Goal: Transaction & Acquisition: Purchase product/service

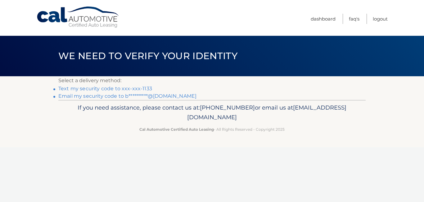
click at [141, 88] on link "Text my security code to xxx-xxx-1133" at bounding box center [105, 88] width 94 height 6
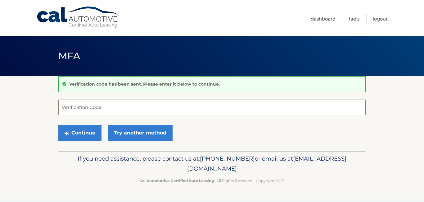
click at [119, 110] on input "Verification Code" at bounding box center [211, 107] width 307 height 16
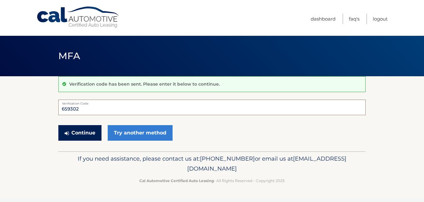
type input "659302"
click at [92, 132] on button "Continue" at bounding box center [79, 133] width 43 height 16
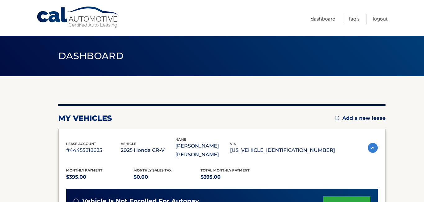
click at [216, 122] on div "my vehicles Add a new lease" at bounding box center [221, 117] width 327 height 9
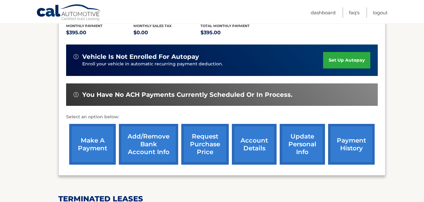
scroll to position [174, 0]
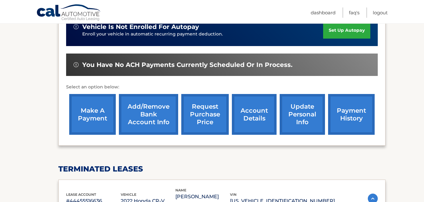
click at [85, 107] on link "make a payment" at bounding box center [92, 114] width 47 height 41
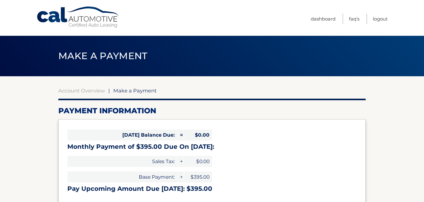
select select "MWZlYjZiYzItM2Y0Yi00N2E2LWFlZDUtODk3NjQ4N2FlMTg1"
click at [226, 88] on div "Account Overview | Make a Payment" at bounding box center [211, 90] width 307 height 6
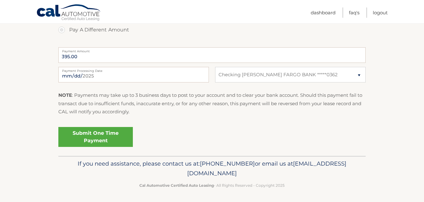
scroll to position [242, 0]
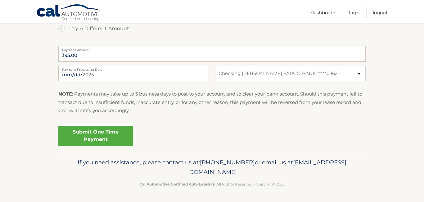
click at [100, 133] on link "Submit One Time Payment" at bounding box center [95, 135] width 75 height 20
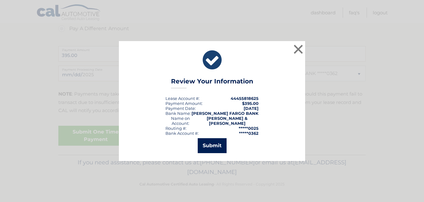
click at [206, 143] on button "Submit" at bounding box center [212, 145] width 29 height 15
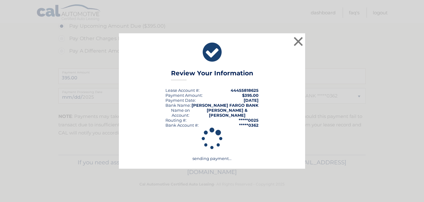
scroll to position [220, 0]
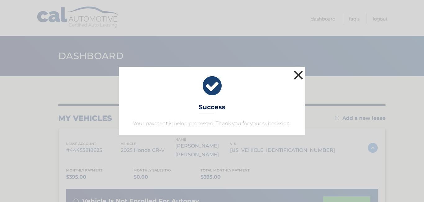
click at [296, 73] on button "×" at bounding box center [298, 75] width 12 height 12
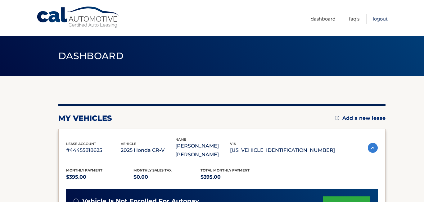
click at [381, 20] on link "Logout" at bounding box center [380, 19] width 15 height 10
